Goal: Task Accomplishment & Management: Manage account settings

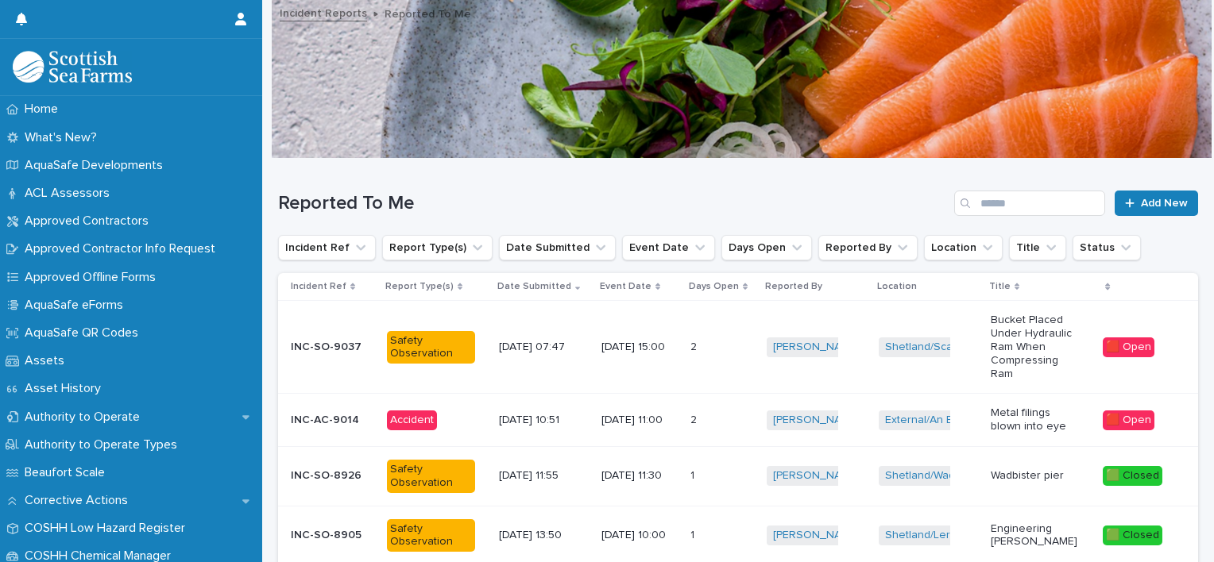
click at [342, 417] on p "INC-AC-9014" at bounding box center [326, 419] width 71 height 17
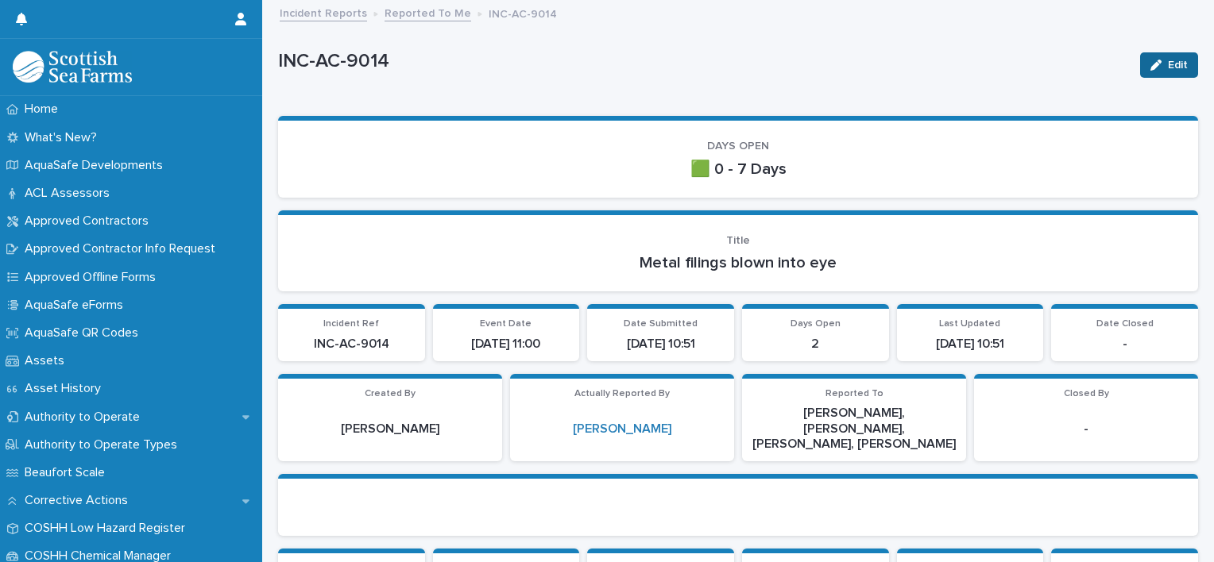
click at [1168, 67] on span "Edit" at bounding box center [1178, 65] width 20 height 11
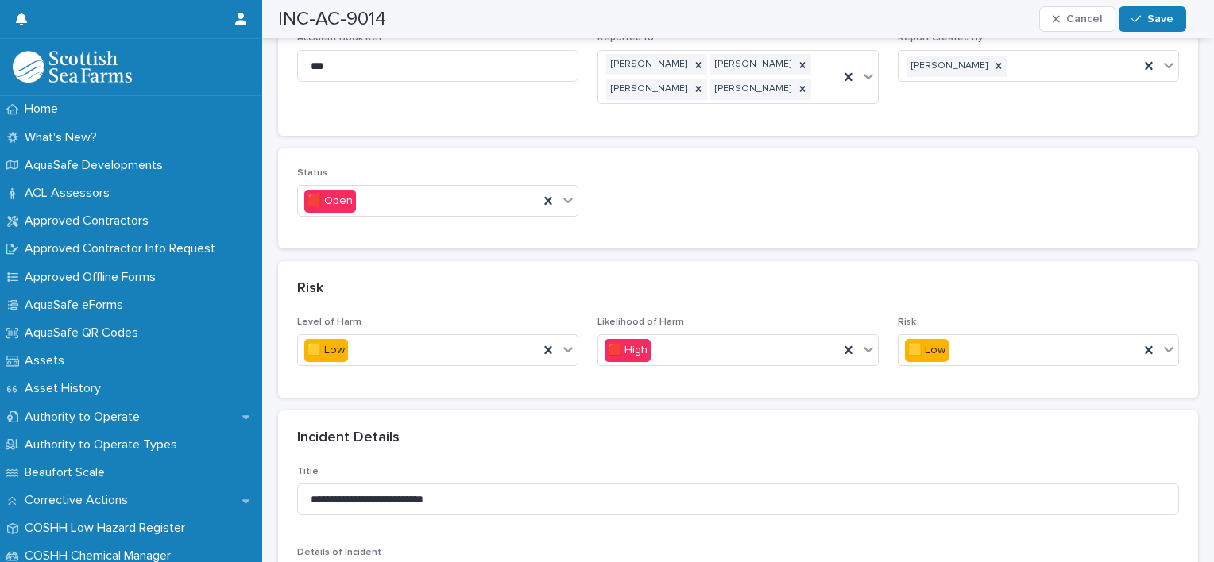
scroll to position [953, 0]
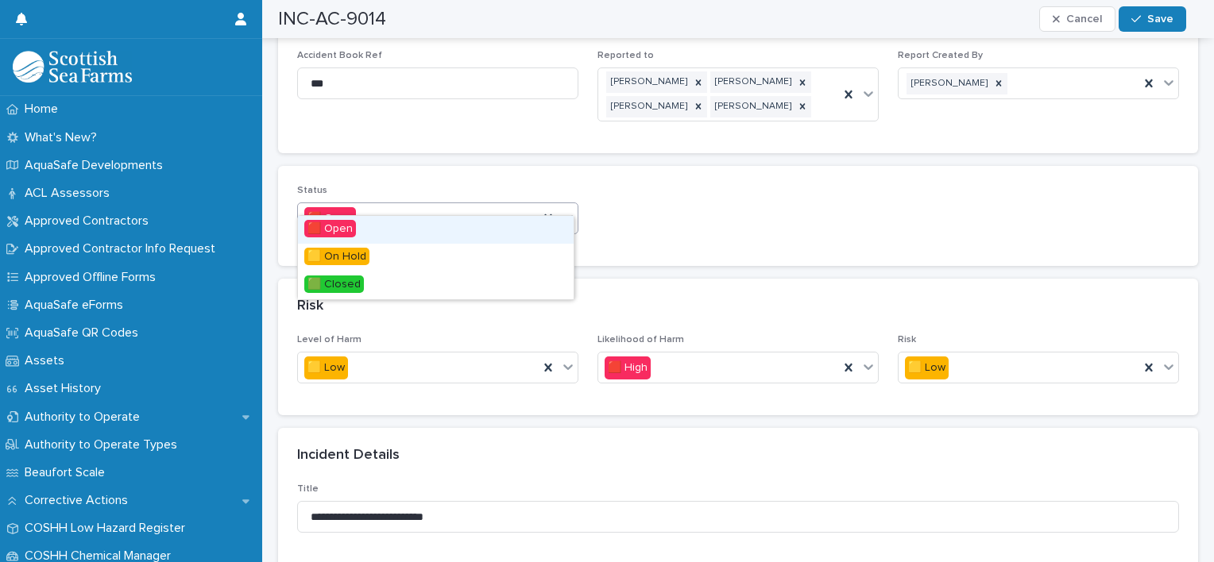
click at [566, 210] on icon at bounding box center [568, 218] width 16 height 16
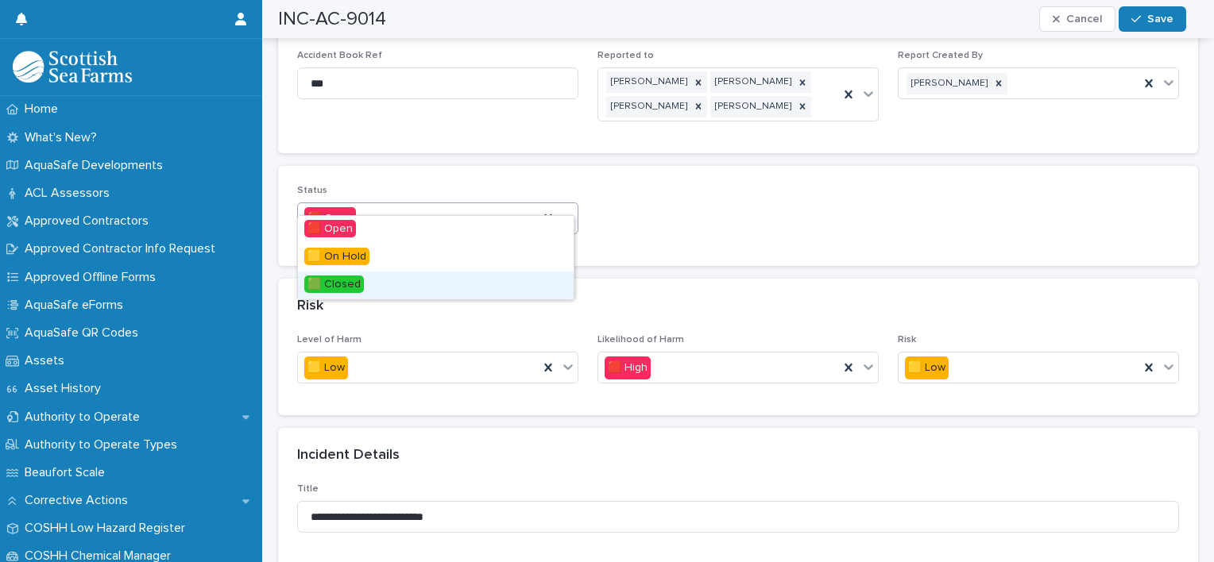
click at [457, 284] on div "🟩 Closed" at bounding box center [436, 286] width 276 height 28
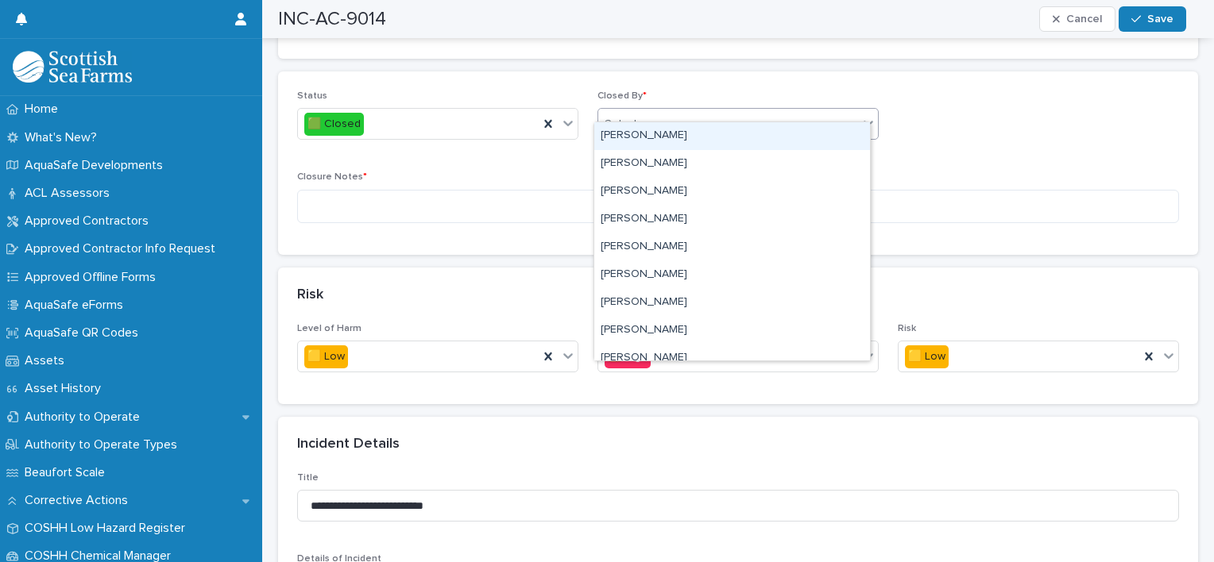
click at [698, 111] on div "Select..." at bounding box center [728, 124] width 260 height 26
type input "*****"
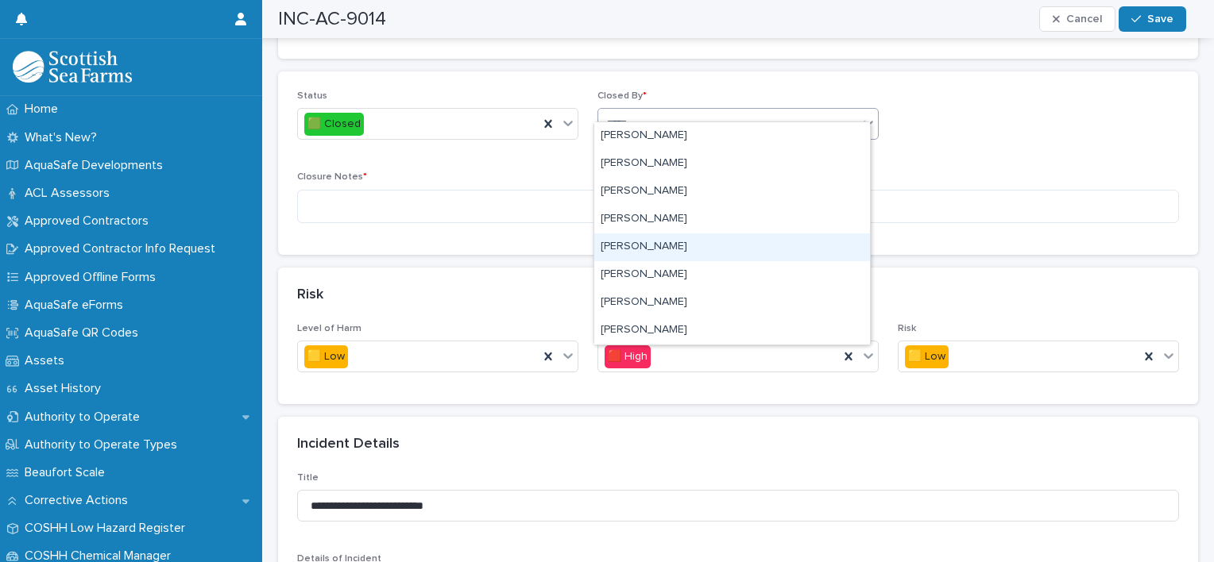
click at [646, 248] on div "[PERSON_NAME]" at bounding box center [732, 248] width 276 height 28
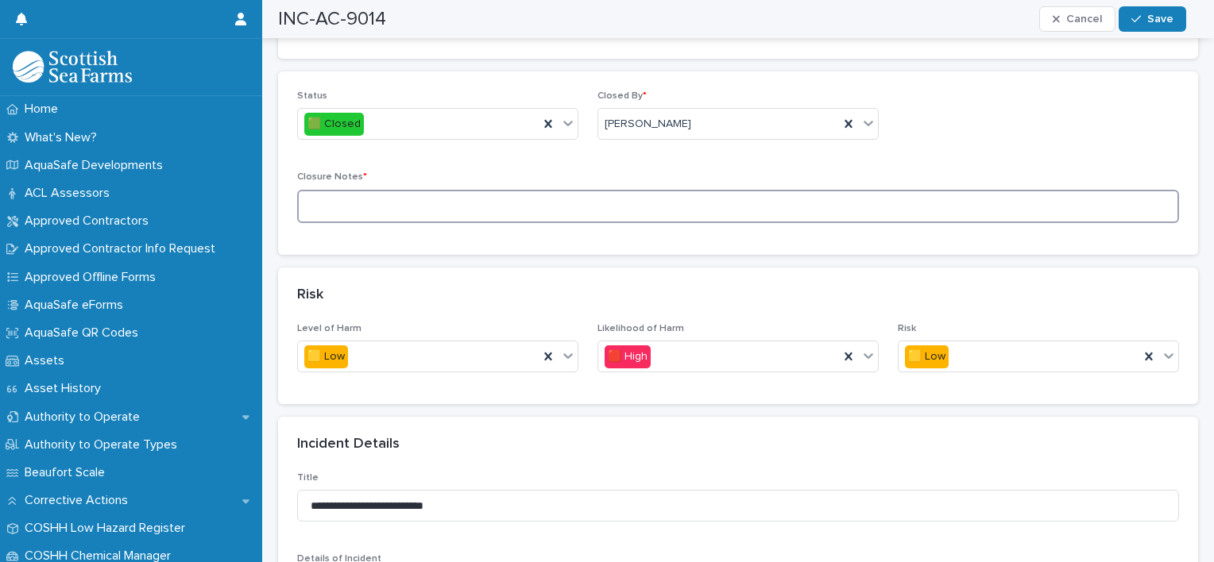
click at [346, 191] on textarea at bounding box center [738, 207] width 882 height 34
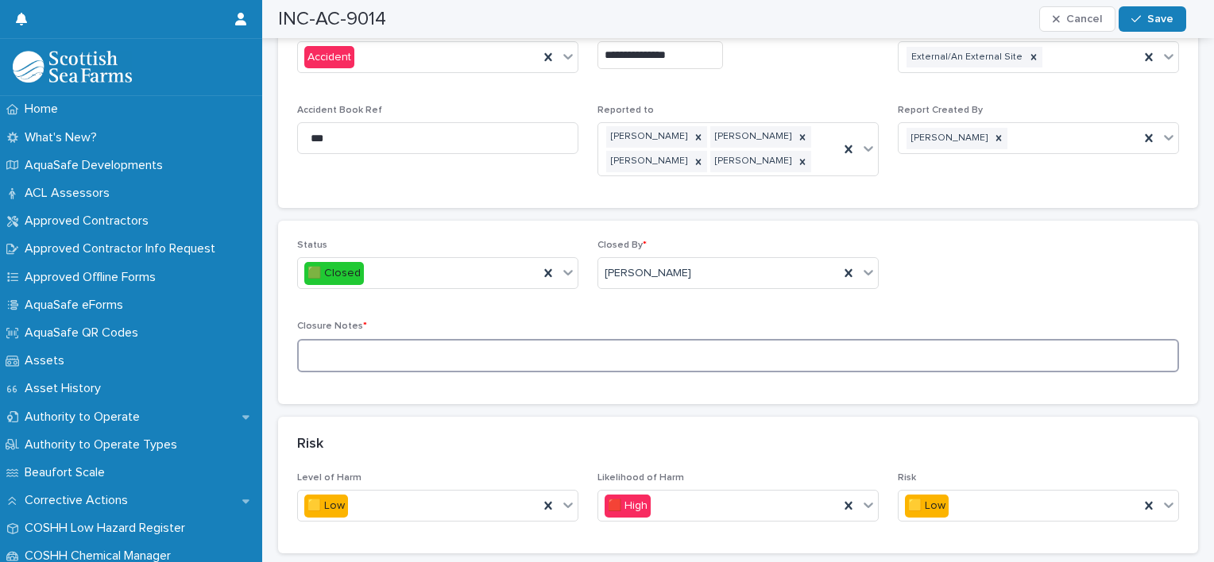
scroll to position [798, 0]
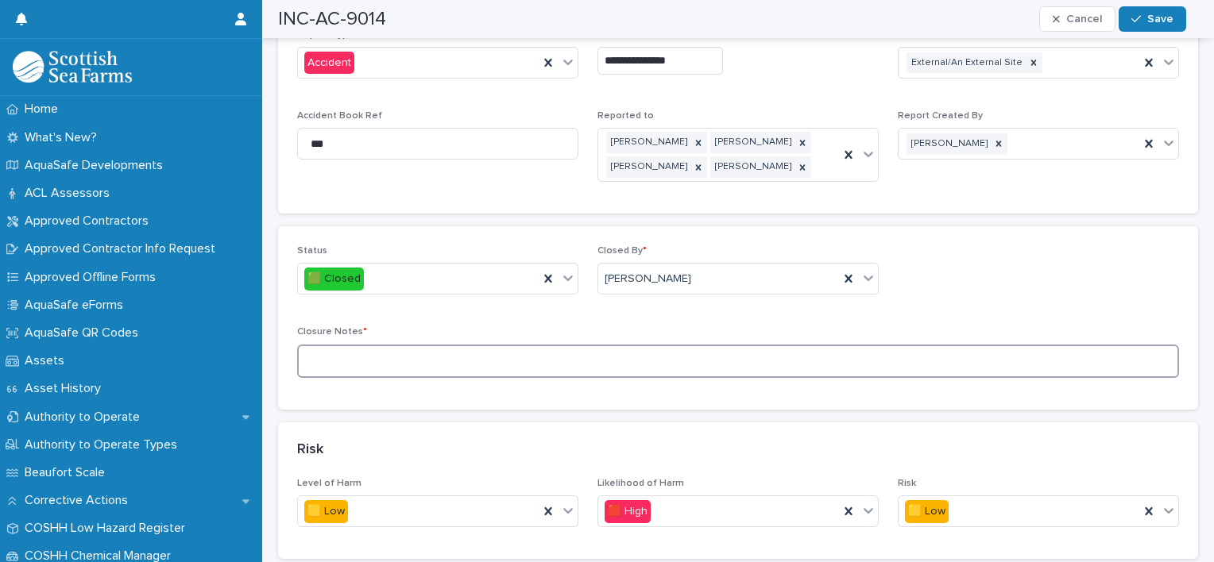
click at [334, 348] on textarea at bounding box center [738, 362] width 882 height 34
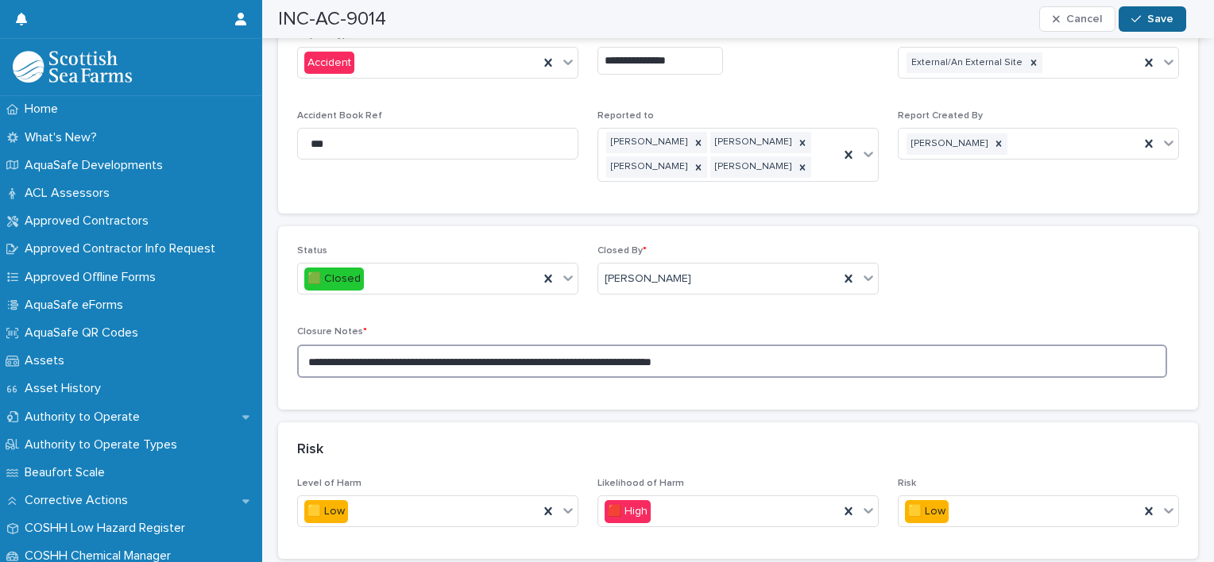
type textarea "**********"
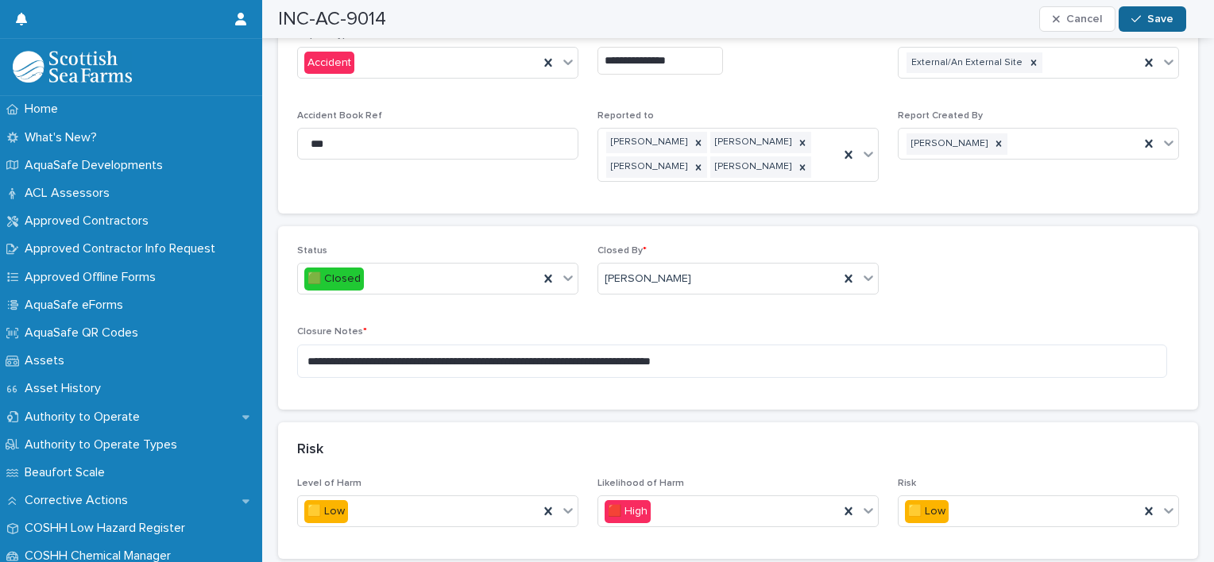
click at [1152, 22] on span "Save" at bounding box center [1160, 19] width 26 height 11
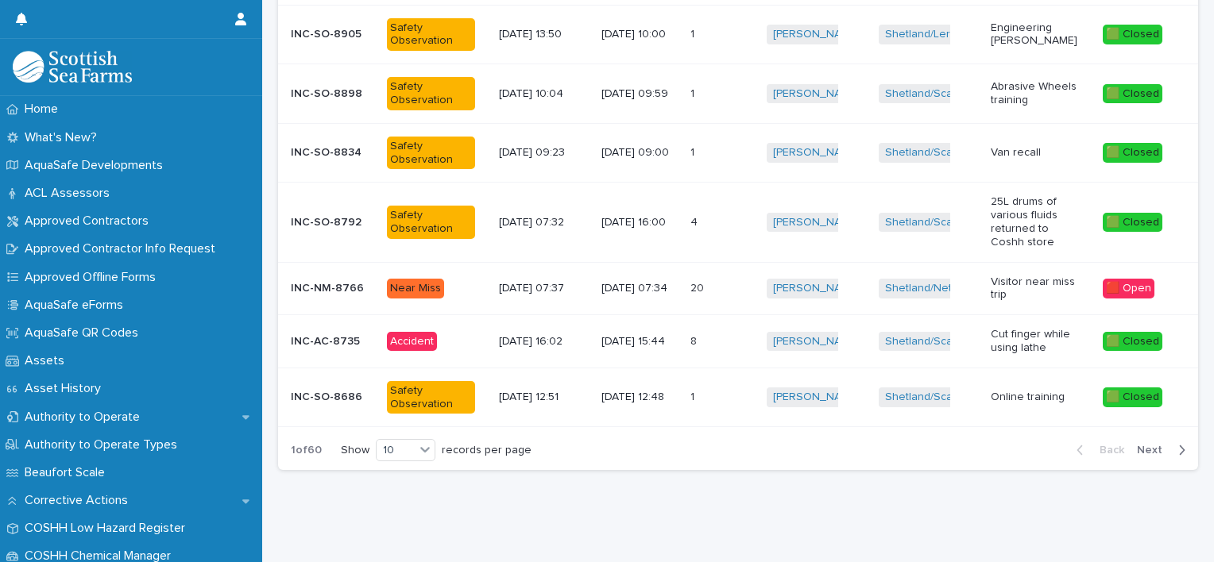
scroll to position [12, 0]
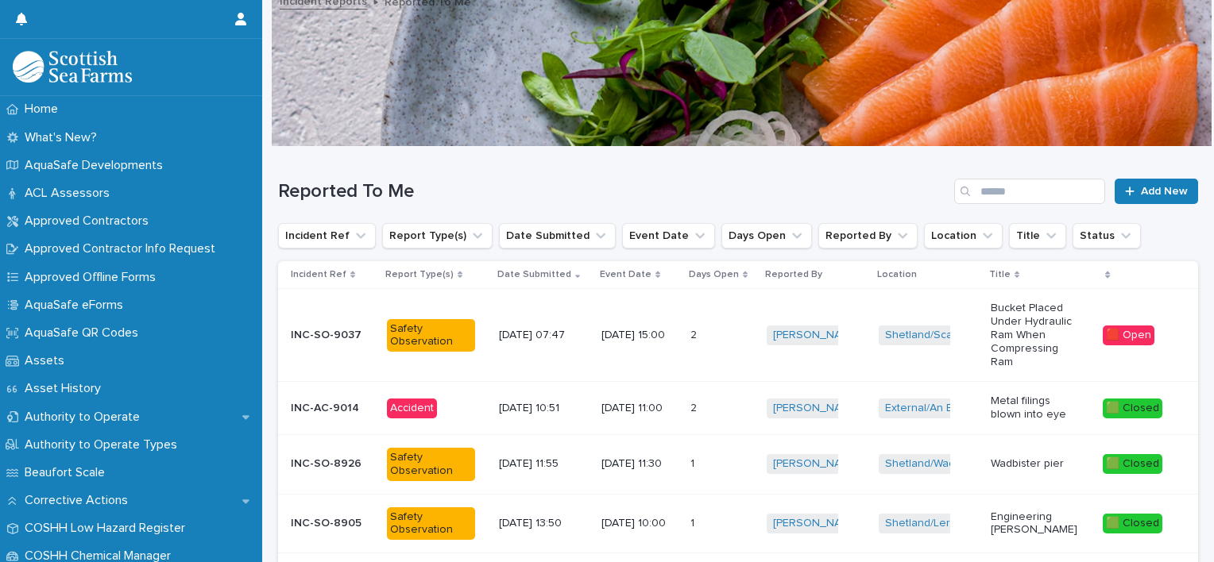
click at [330, 334] on p "INC-SO-9037" at bounding box center [328, 334] width 74 height 17
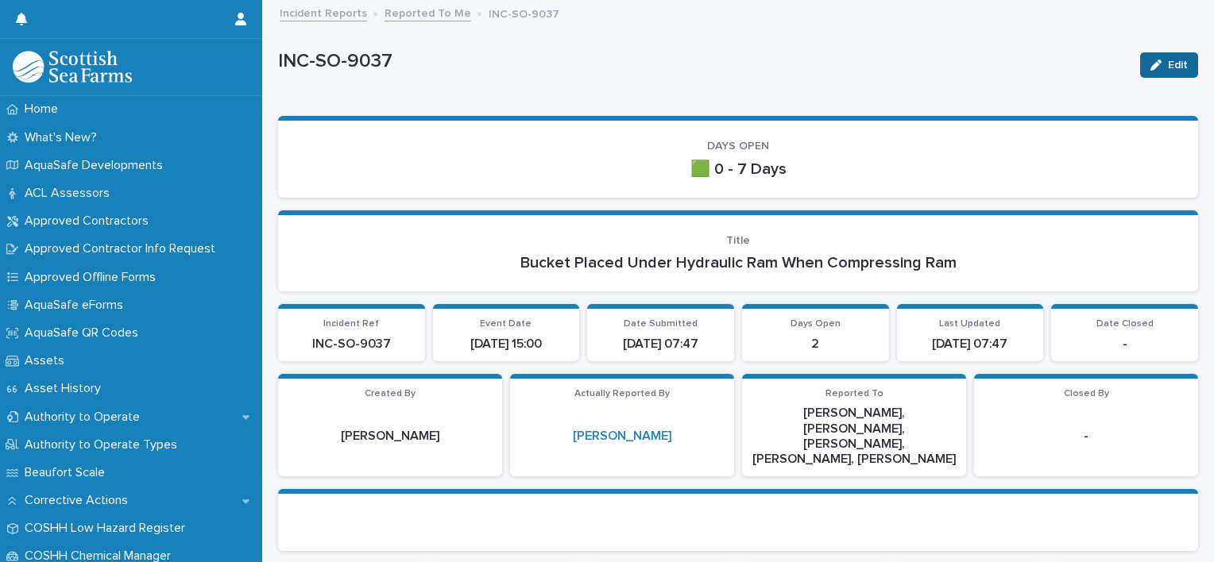
click at [1168, 67] on span "Edit" at bounding box center [1178, 65] width 20 height 11
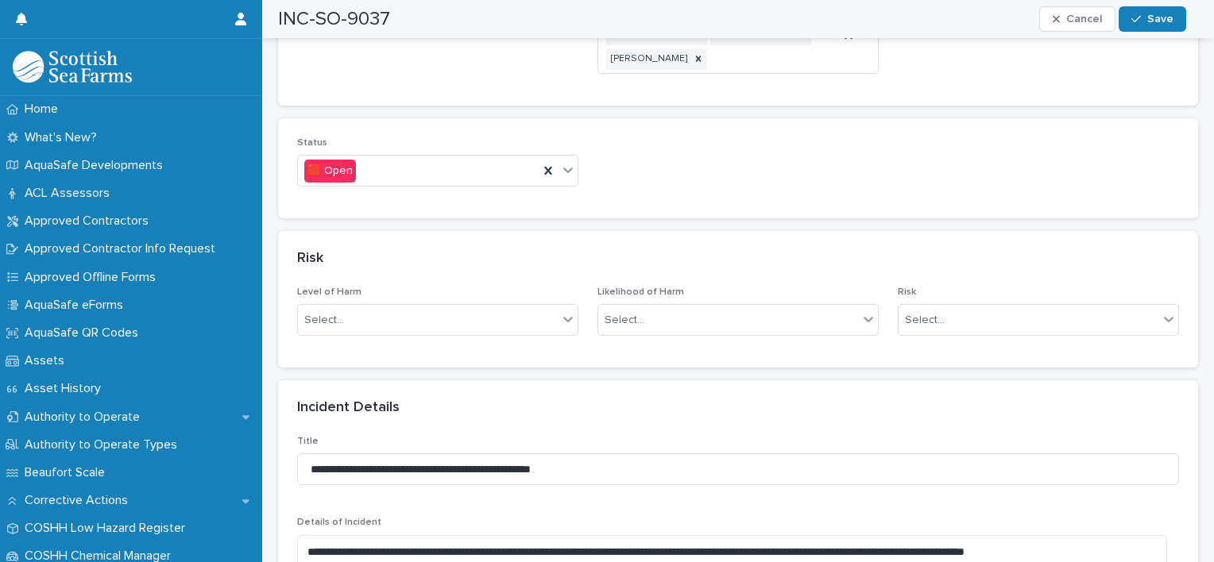
scroll to position [966, 0]
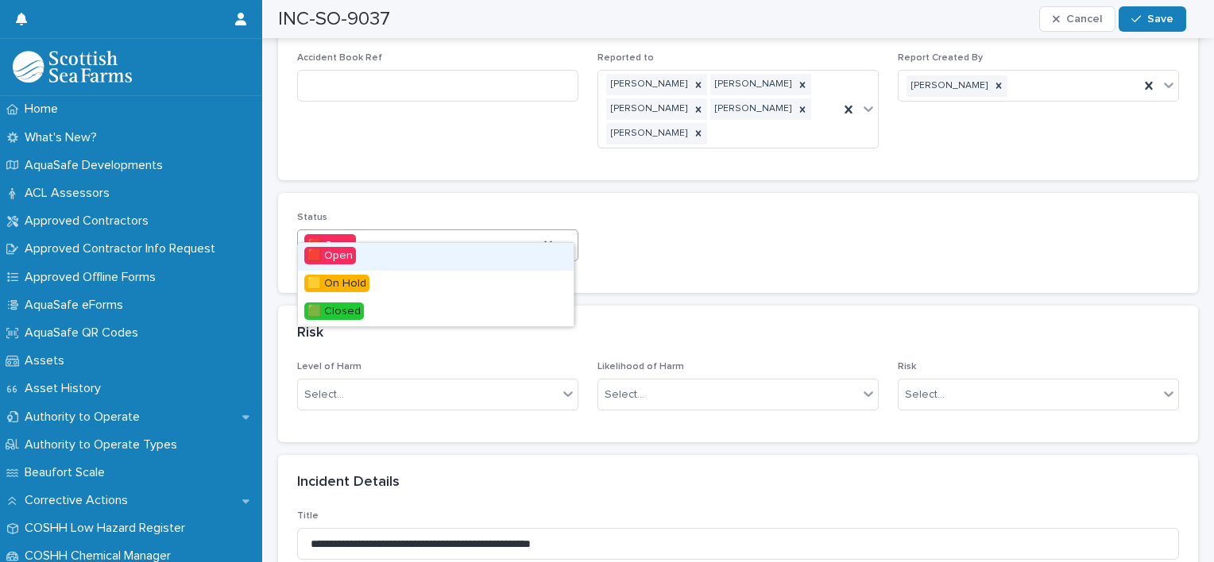
click at [565, 242] on icon at bounding box center [568, 245] width 10 height 6
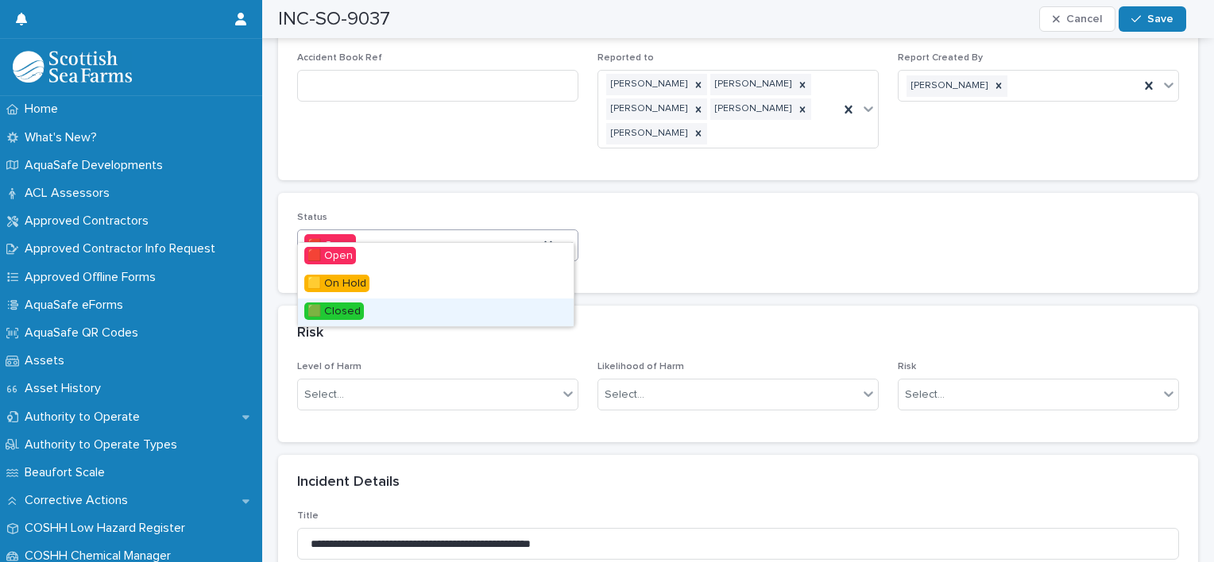
click at [362, 311] on span "🟩 Closed" at bounding box center [334, 311] width 60 height 17
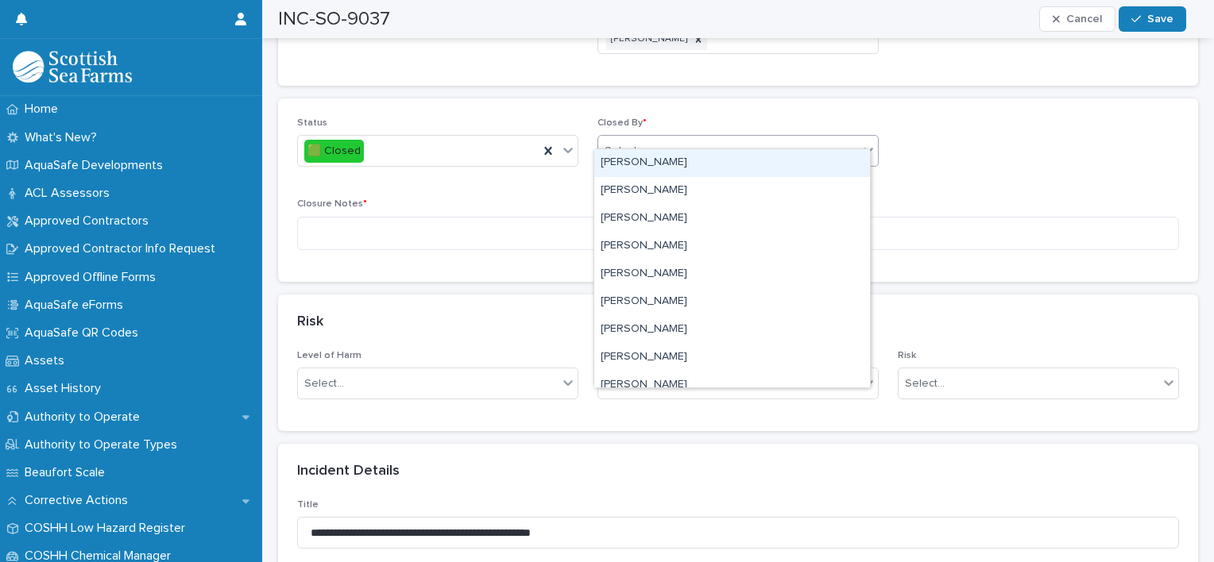
click at [693, 138] on div "Select..." at bounding box center [728, 151] width 260 height 26
type input "*****"
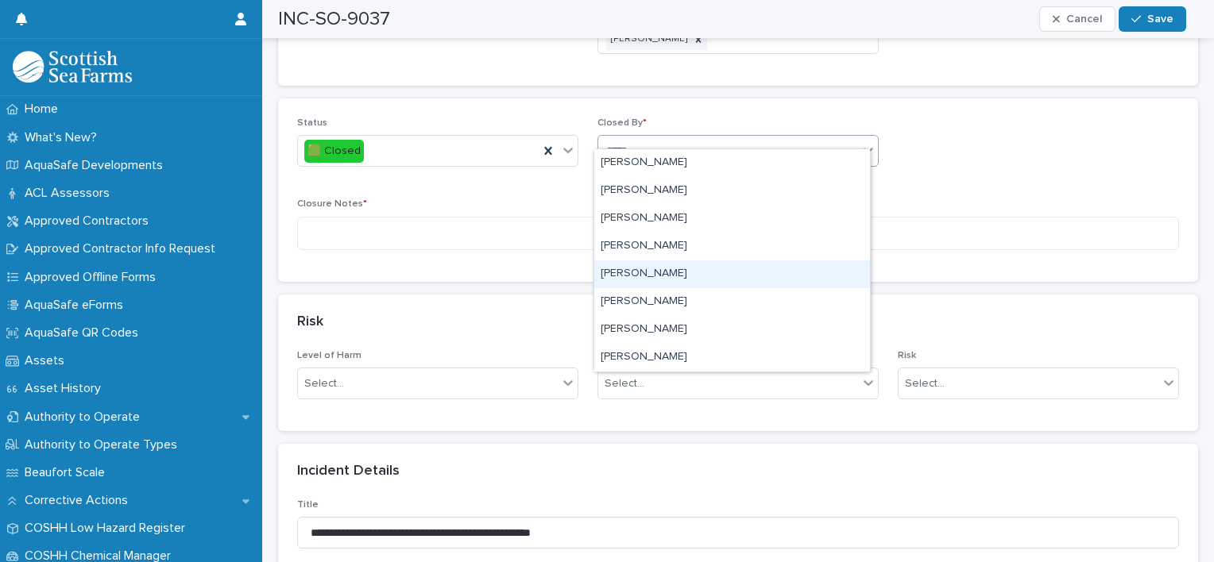
click at [639, 271] on div "[PERSON_NAME]" at bounding box center [732, 275] width 276 height 28
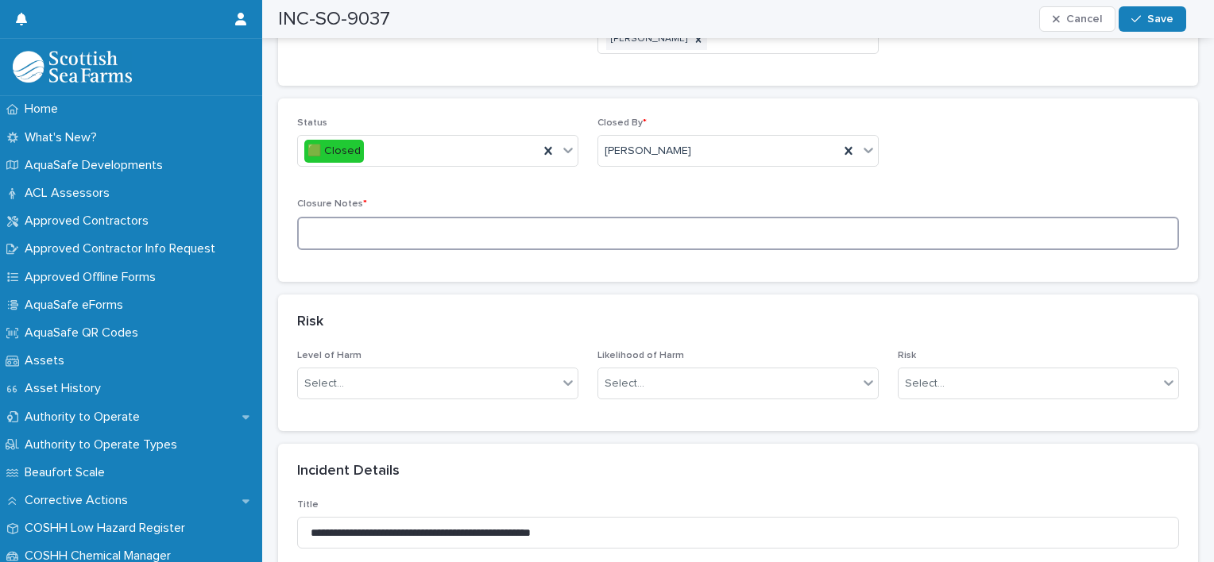
click at [346, 218] on textarea at bounding box center [738, 234] width 882 height 34
type textarea "**********"
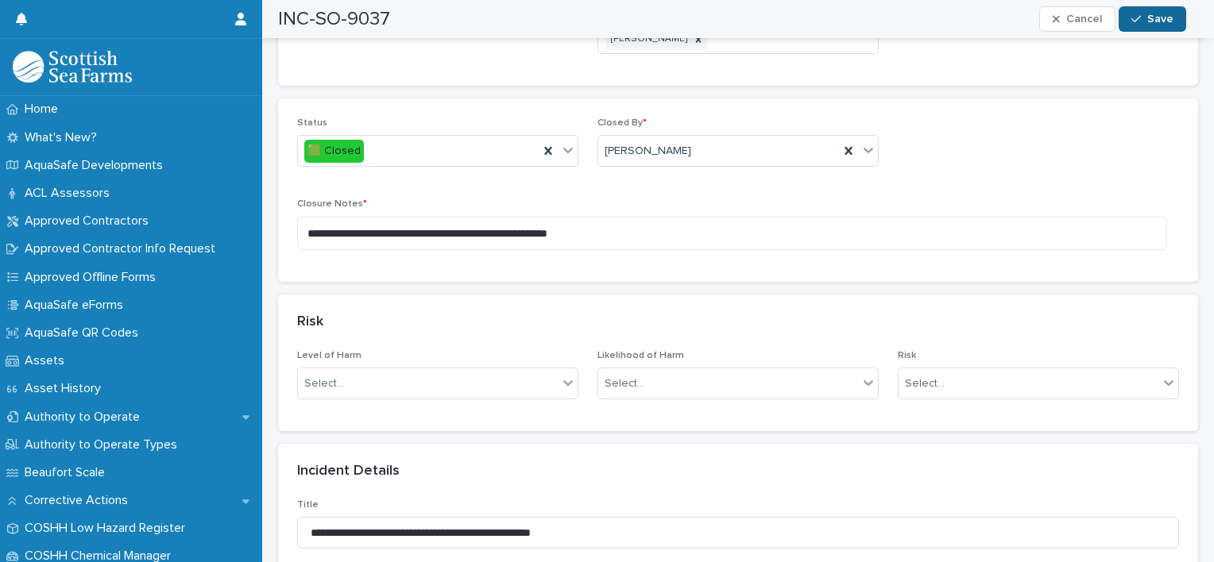
click at [1155, 20] on span "Save" at bounding box center [1160, 19] width 26 height 11
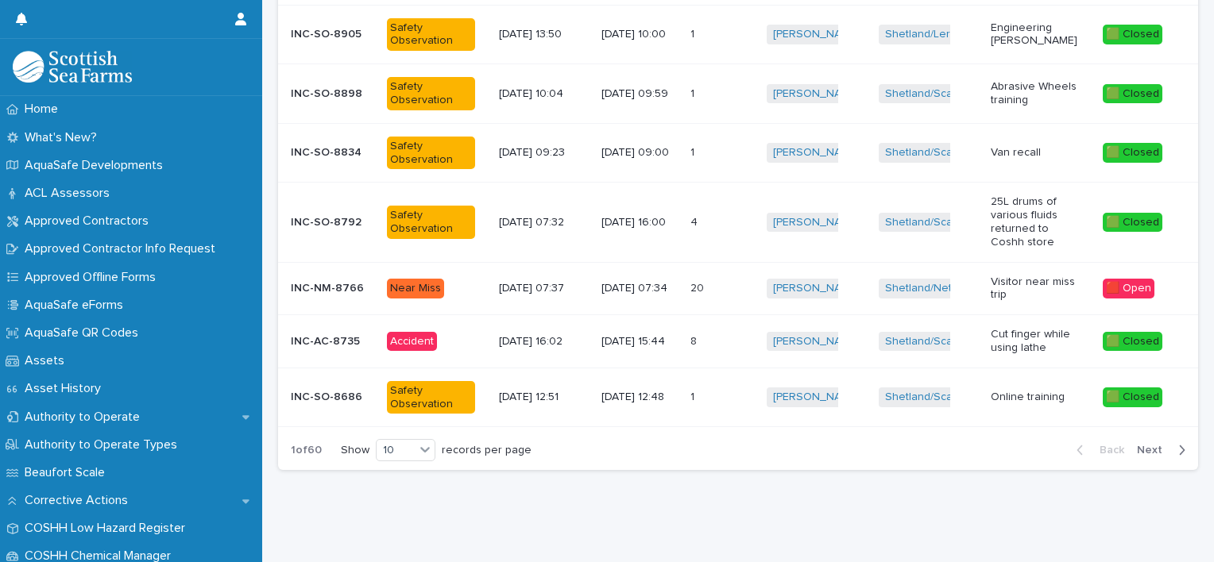
scroll to position [12, 0]
